Goal: Submit feedback/report problem

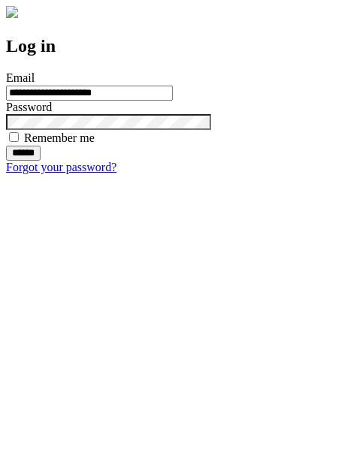
type input "**********"
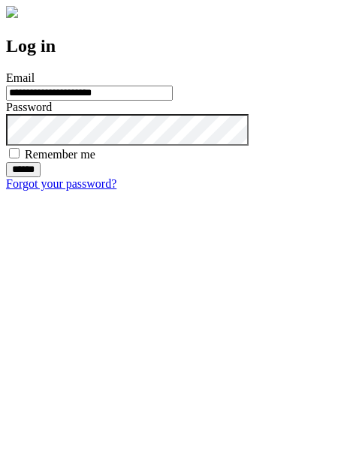
click at [41, 177] on input "******" at bounding box center [23, 169] width 35 height 15
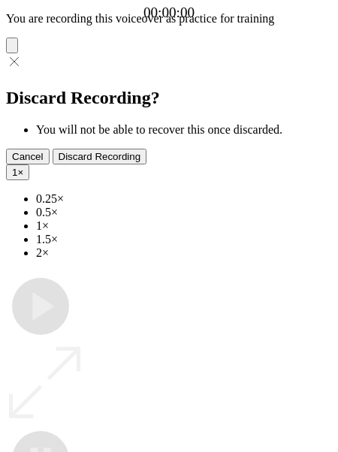
type input "**********"
